Goal: Information Seeking & Learning: Learn about a topic

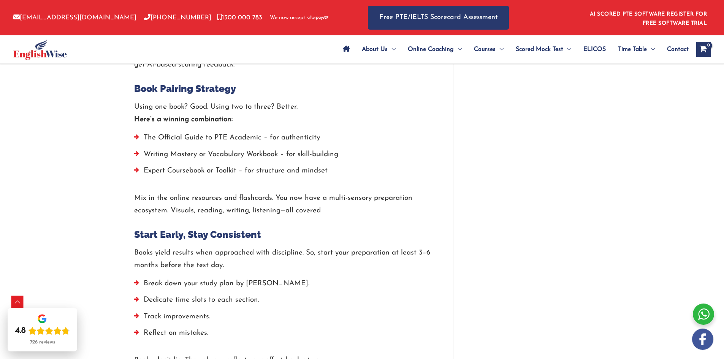
scroll to position [2204, 0]
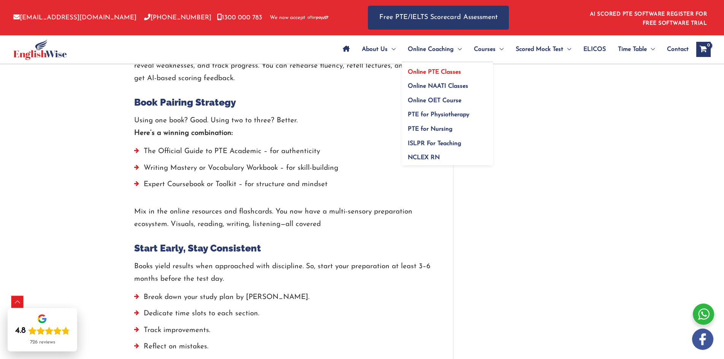
click at [413, 74] on span "Online PTE Classes" at bounding box center [434, 72] width 53 height 6
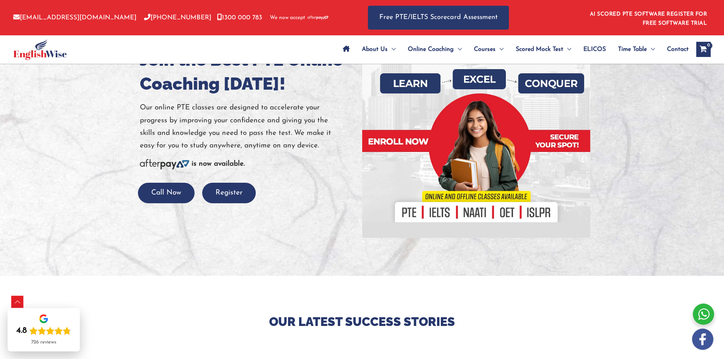
scroll to position [52, 0]
